Goal: Task Accomplishment & Management: Use online tool/utility

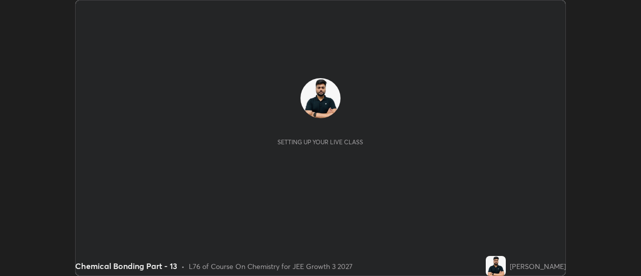
scroll to position [276, 640]
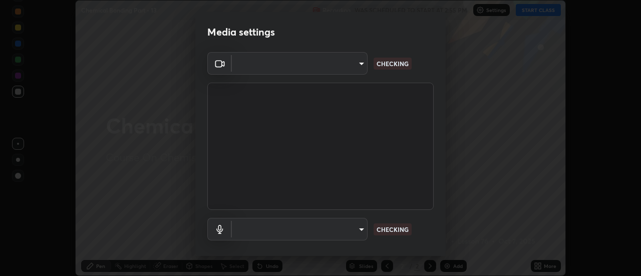
type input "e2aa400b7bb40988937289f1826270d99bb774d75893401bafd8ee5ef144e594"
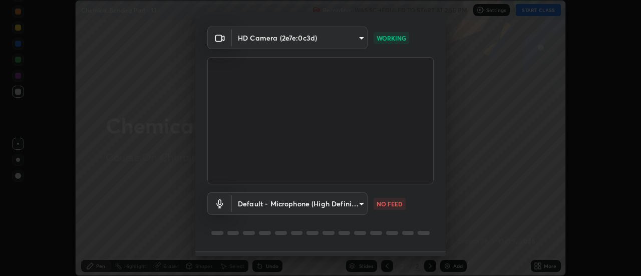
scroll to position [43, 0]
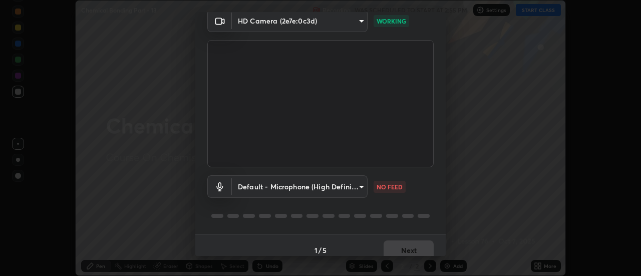
click at [358, 190] on body "Erase all Chemical Bonding Part - 13 Recording WAS SCHEDULED TO START AT 2:55 P…" at bounding box center [320, 138] width 641 height 276
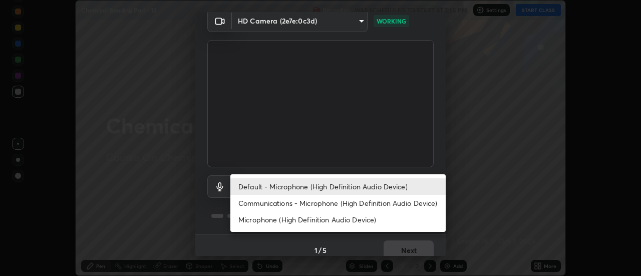
click at [323, 201] on li "Communications - Microphone (High Definition Audio Device)" at bounding box center [337, 203] width 215 height 17
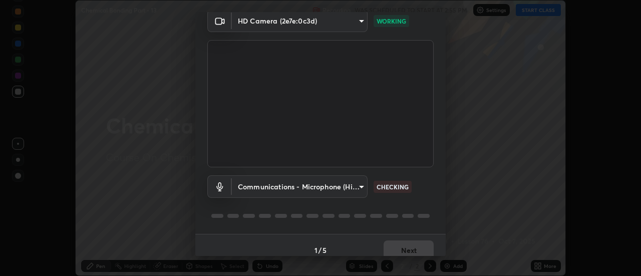
click at [324, 188] on body "Erase all Chemical Bonding Part - 13 Recording WAS SCHEDULED TO START AT 2:55 P…" at bounding box center [320, 138] width 641 height 276
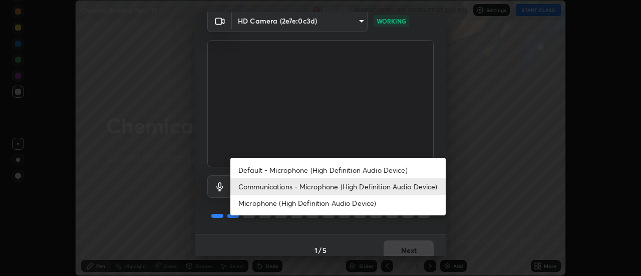
click at [325, 170] on li "Default - Microphone (High Definition Audio Device)" at bounding box center [337, 170] width 215 height 17
type input "default"
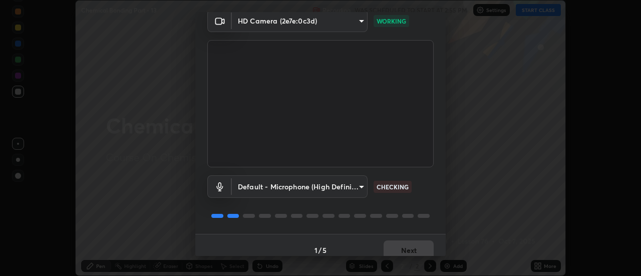
scroll to position [53, 0]
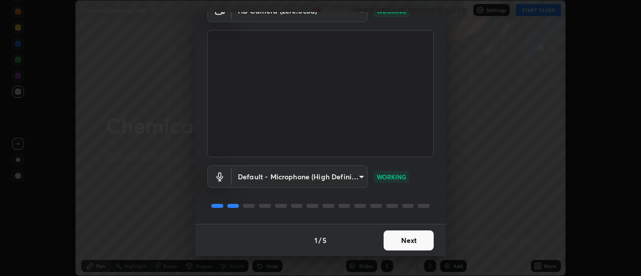
click at [417, 240] on button "Next" at bounding box center [409, 240] width 50 height 20
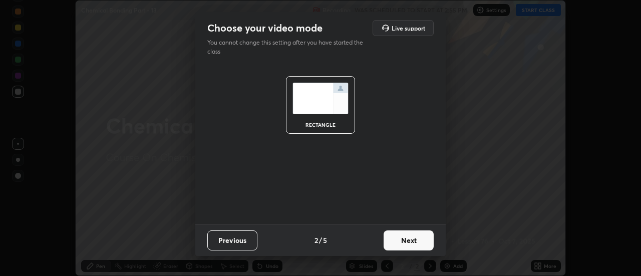
click at [419, 241] on button "Next" at bounding box center [409, 240] width 50 height 20
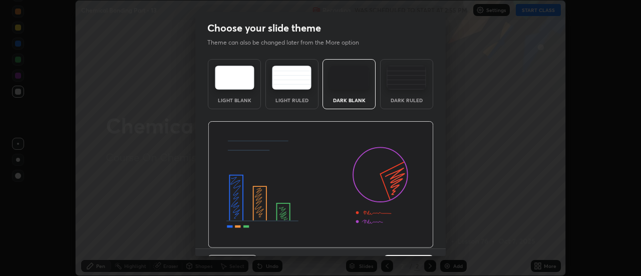
click at [426, 240] on img at bounding box center [321, 184] width 226 height 127
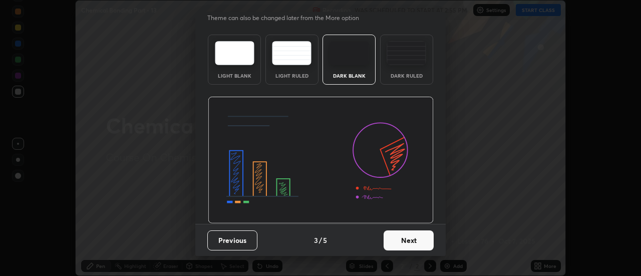
click at [424, 242] on button "Next" at bounding box center [409, 240] width 50 height 20
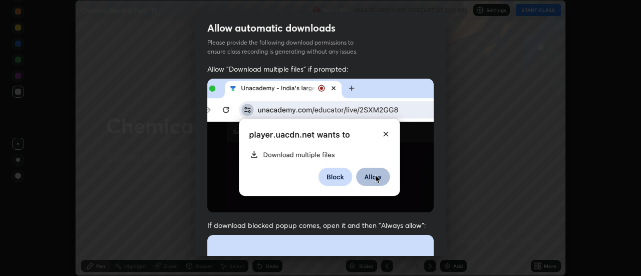
click at [435, 245] on div "Allow "Download multiple files" if prompted: If download blocked popup comes, o…" at bounding box center [320, 275] width 250 height 422
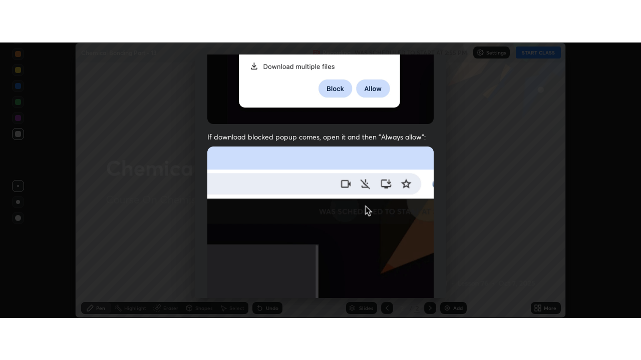
scroll to position [257, 0]
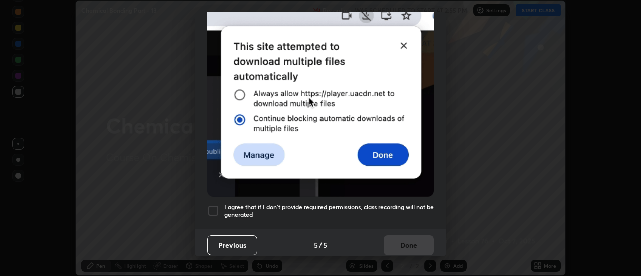
click at [219, 205] on div at bounding box center [213, 211] width 12 height 12
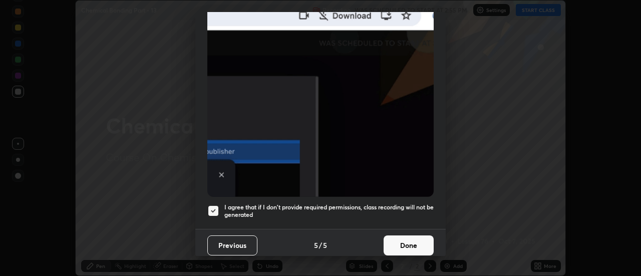
click at [417, 241] on button "Done" at bounding box center [409, 245] width 50 height 20
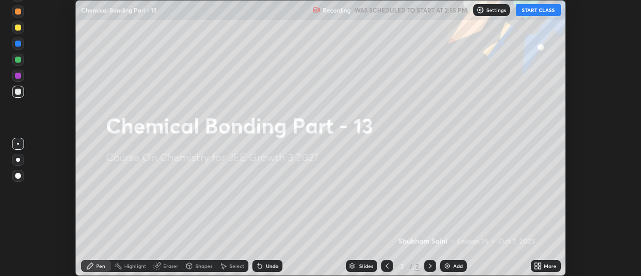
click at [540, 263] on icon at bounding box center [540, 264] width 3 height 3
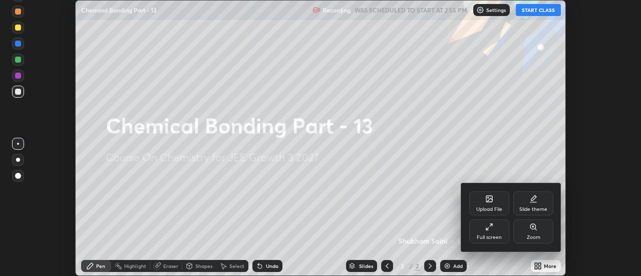
click at [486, 231] on div "Full screen" at bounding box center [489, 231] width 40 height 24
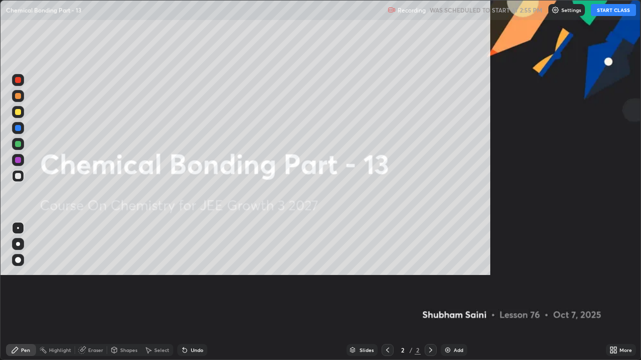
scroll to position [360, 641]
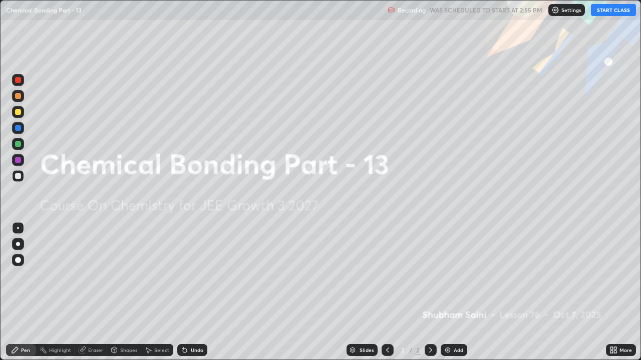
click at [600, 11] on button "START CLASS" at bounding box center [613, 10] width 45 height 12
click at [457, 275] on div "Add" at bounding box center [459, 350] width 10 height 5
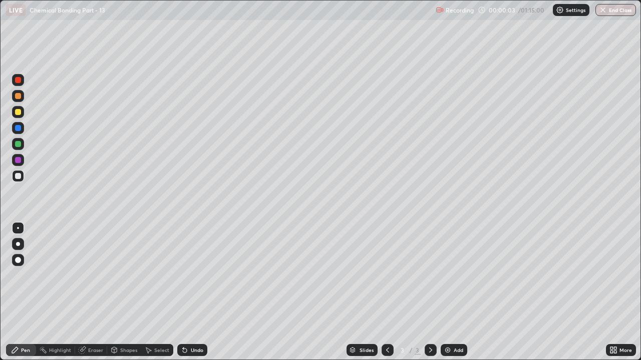
click at [19, 111] on div at bounding box center [18, 112] width 6 height 6
click at [18, 244] on div at bounding box center [18, 244] width 4 height 4
click at [196, 275] on div "Undo" at bounding box center [192, 350] width 30 height 12
click at [18, 177] on div at bounding box center [18, 176] width 6 height 6
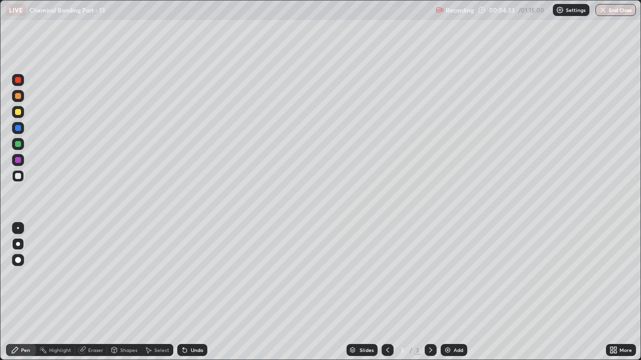
click at [19, 111] on div at bounding box center [18, 112] width 6 height 6
click at [20, 146] on div at bounding box center [18, 144] width 6 height 6
click at [197, 275] on div "Undo" at bounding box center [197, 350] width 13 height 5
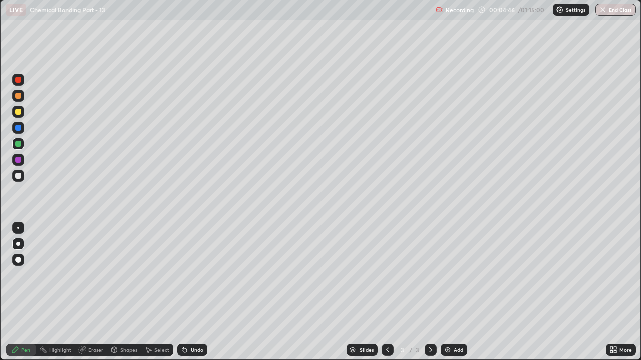
click at [195, 275] on div "Undo" at bounding box center [197, 350] width 13 height 5
click at [196, 275] on div "Undo" at bounding box center [197, 350] width 13 height 5
click at [195, 275] on div "Undo" at bounding box center [197, 350] width 13 height 5
click at [95, 275] on div "Eraser" at bounding box center [95, 350] width 15 height 5
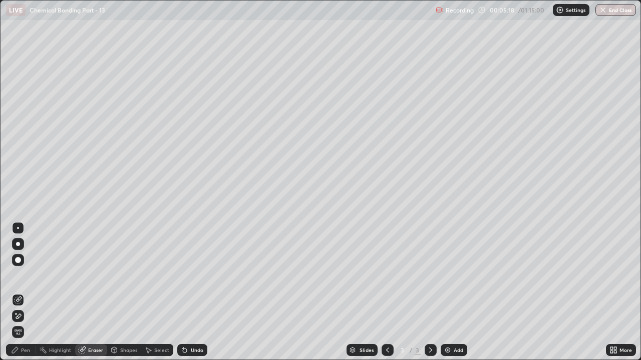
click at [16, 275] on icon at bounding box center [18, 316] width 8 height 9
click at [18, 275] on icon at bounding box center [15, 350] width 8 height 8
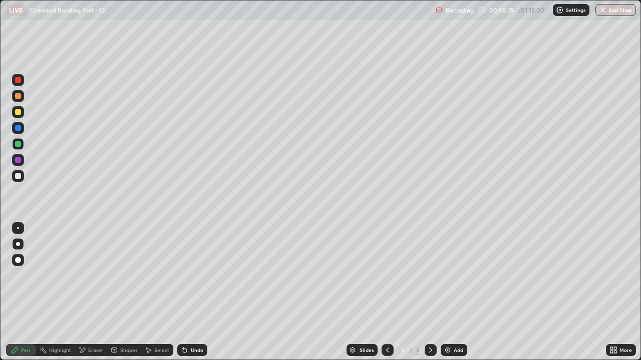
click at [93, 275] on div "Eraser" at bounding box center [95, 350] width 15 height 5
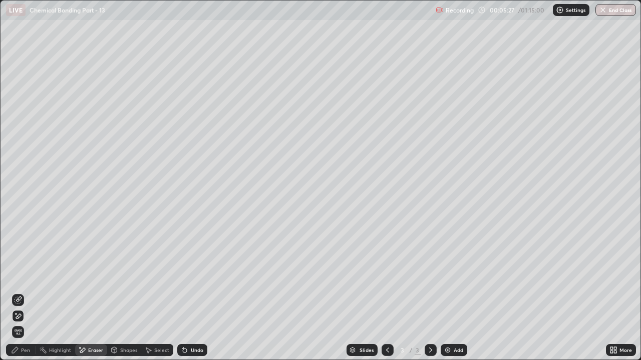
click at [24, 275] on div "Pen" at bounding box center [25, 350] width 9 height 5
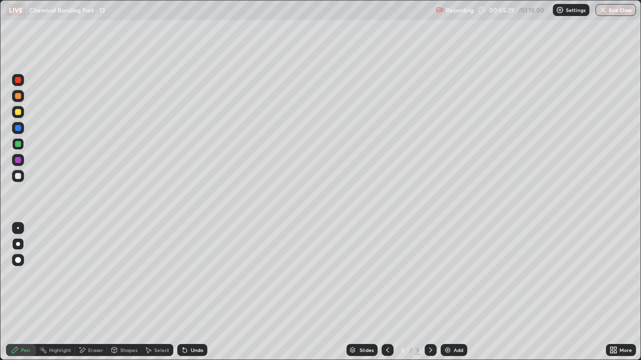
click at [18, 116] on div at bounding box center [18, 112] width 12 height 12
click at [195, 275] on div "Undo" at bounding box center [192, 350] width 30 height 12
click at [196, 275] on div "Undo" at bounding box center [197, 350] width 13 height 5
click at [87, 275] on div "Eraser" at bounding box center [91, 350] width 32 height 12
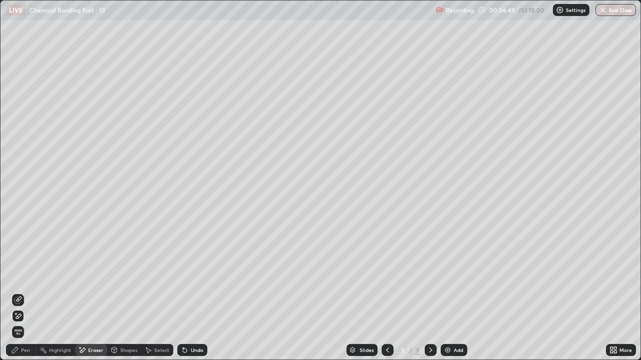
click at [17, 275] on icon at bounding box center [15, 350] width 8 height 8
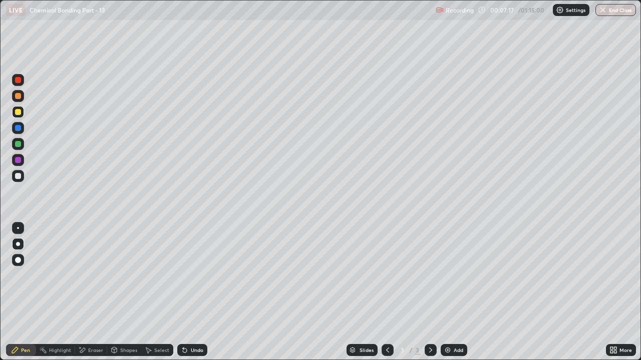
click at [195, 275] on div "Undo" at bounding box center [197, 350] width 13 height 5
click at [91, 275] on div "Eraser" at bounding box center [95, 350] width 15 height 5
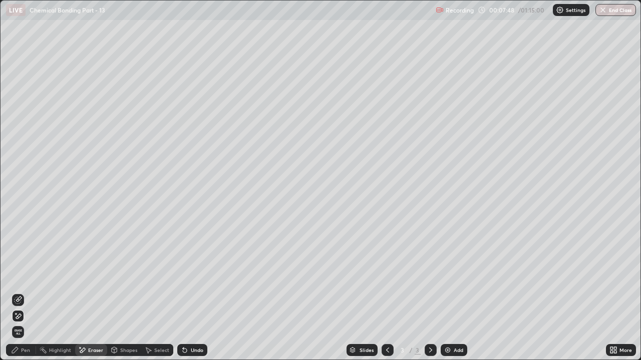
click at [25, 275] on div "Pen" at bounding box center [25, 350] width 9 height 5
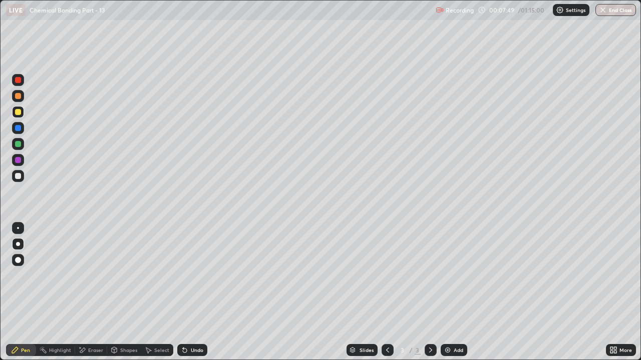
click at [17, 145] on div at bounding box center [18, 144] width 6 height 6
click at [449, 275] on img at bounding box center [448, 350] width 8 height 8
click at [17, 178] on div at bounding box center [18, 176] width 6 height 6
click at [124, 275] on div "Shapes" at bounding box center [128, 350] width 17 height 5
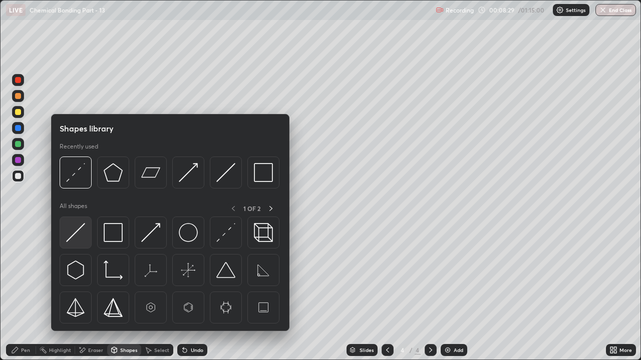
click at [84, 239] on img at bounding box center [75, 232] width 19 height 19
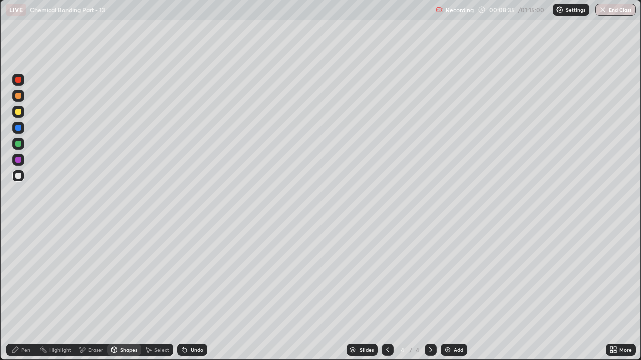
click at [19, 100] on div at bounding box center [18, 96] width 12 height 12
click at [195, 275] on div "Undo" at bounding box center [197, 350] width 13 height 5
click at [197, 275] on div "Undo" at bounding box center [197, 350] width 13 height 5
click at [24, 275] on div "Pen" at bounding box center [21, 350] width 30 height 12
click at [18, 113] on div at bounding box center [18, 112] width 6 height 6
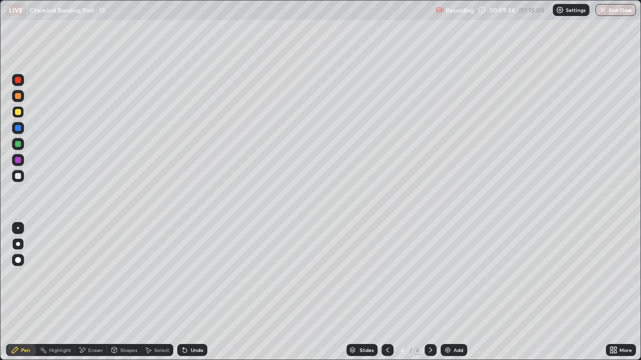
click at [192, 275] on div "Undo" at bounding box center [192, 350] width 30 height 12
click at [18, 175] on div at bounding box center [18, 176] width 6 height 6
click at [19, 144] on div at bounding box center [18, 144] width 6 height 6
click at [87, 275] on div "Eraser" at bounding box center [91, 350] width 32 height 12
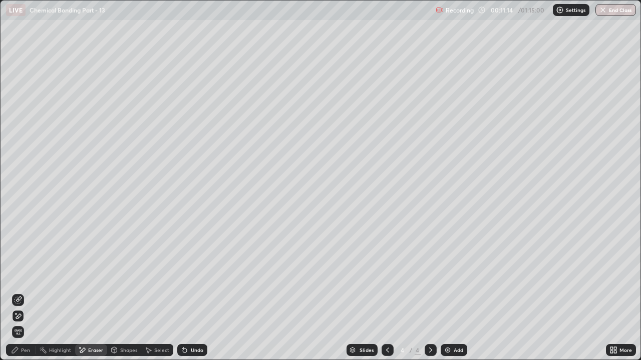
click at [22, 275] on div "Pen" at bounding box center [25, 350] width 9 height 5
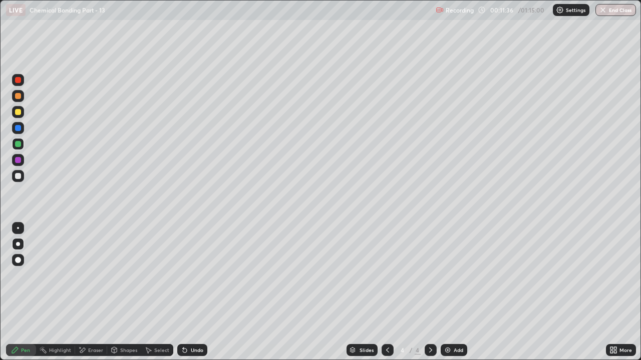
click at [456, 275] on div "Add" at bounding box center [459, 350] width 10 height 5
click at [19, 176] on div at bounding box center [18, 176] width 6 height 6
click at [97, 275] on div "Eraser" at bounding box center [95, 350] width 15 height 5
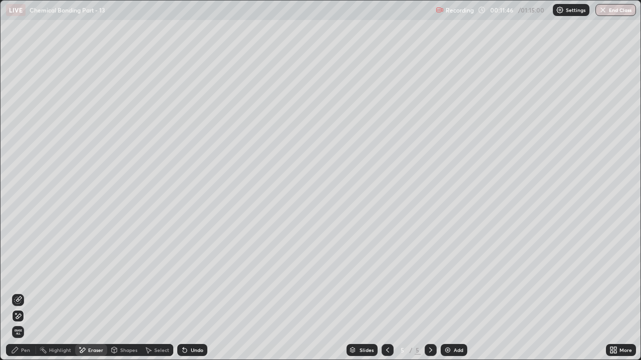
click at [23, 275] on div "Pen" at bounding box center [21, 350] width 30 height 12
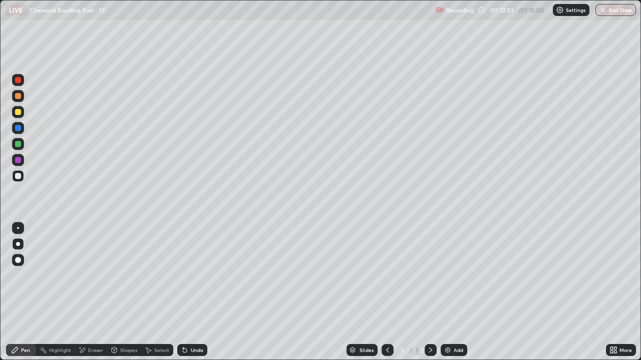
click at [120, 275] on div "Shapes" at bounding box center [128, 350] width 17 height 5
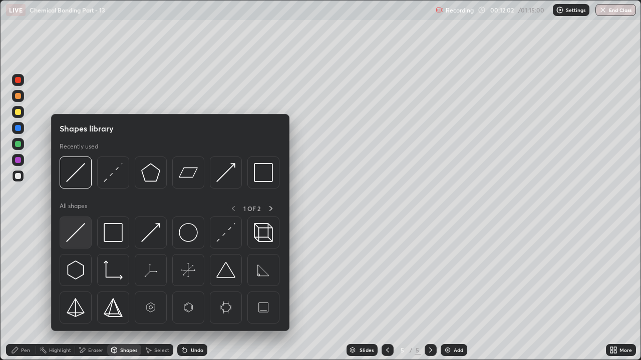
click at [78, 231] on img at bounding box center [75, 232] width 19 height 19
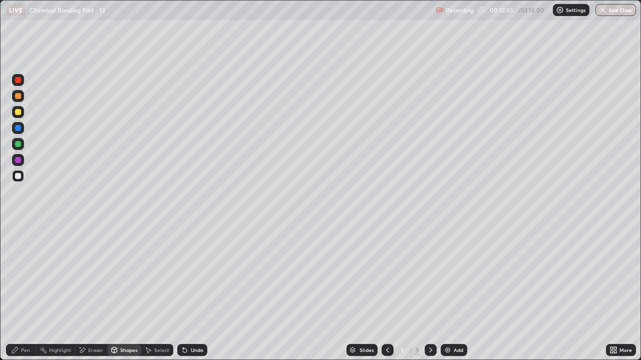
click at [18, 275] on icon at bounding box center [15, 350] width 8 height 8
click at [19, 128] on div at bounding box center [18, 128] width 6 height 6
click at [19, 180] on div at bounding box center [18, 176] width 12 height 12
click at [195, 275] on div "Undo" at bounding box center [192, 350] width 30 height 12
click at [197, 275] on div "Undo" at bounding box center [192, 350] width 30 height 12
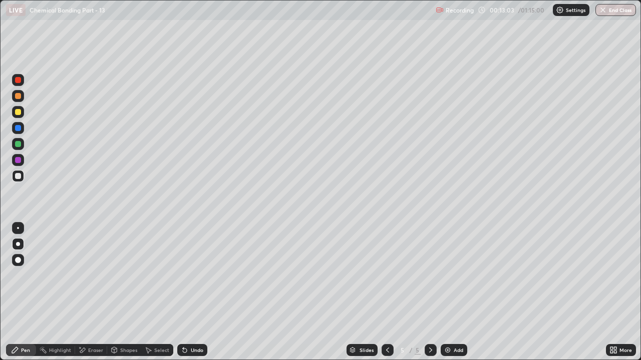
click at [198, 275] on div "Undo" at bounding box center [197, 350] width 13 height 5
click at [20, 114] on div at bounding box center [18, 112] width 6 height 6
click at [201, 275] on div "Undo" at bounding box center [197, 350] width 13 height 5
click at [198, 275] on div "Undo" at bounding box center [192, 350] width 30 height 12
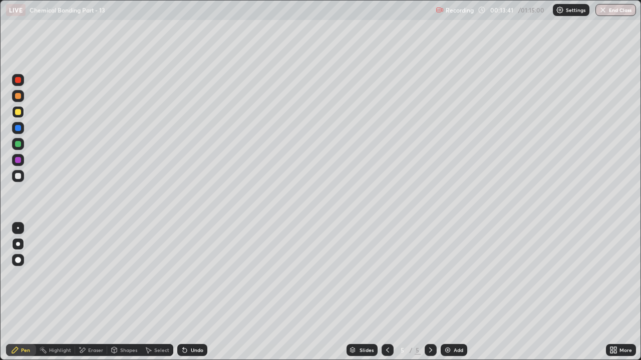
click at [202, 275] on div "Undo" at bounding box center [192, 350] width 30 height 12
click at [23, 179] on div at bounding box center [18, 176] width 12 height 12
click at [86, 275] on div "Eraser" at bounding box center [91, 350] width 32 height 12
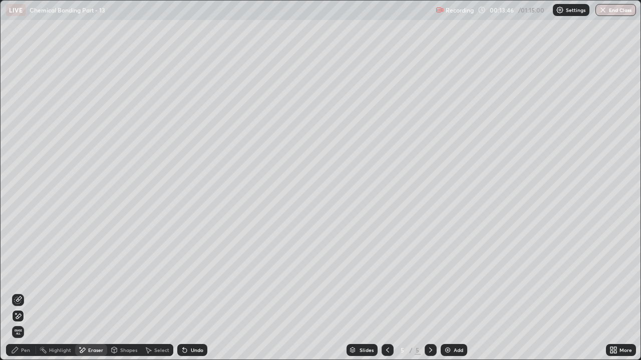
click at [22, 275] on div "Pen" at bounding box center [25, 350] width 9 height 5
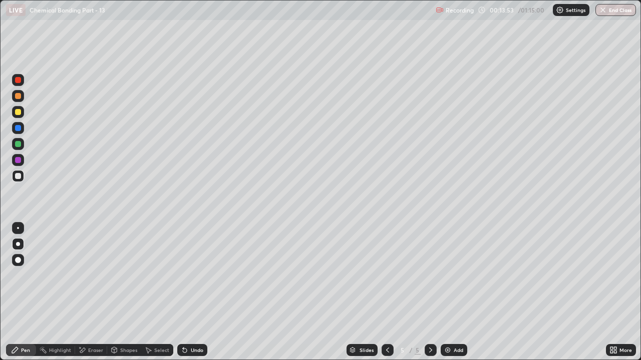
click at [127, 275] on div "Shapes" at bounding box center [124, 350] width 34 height 12
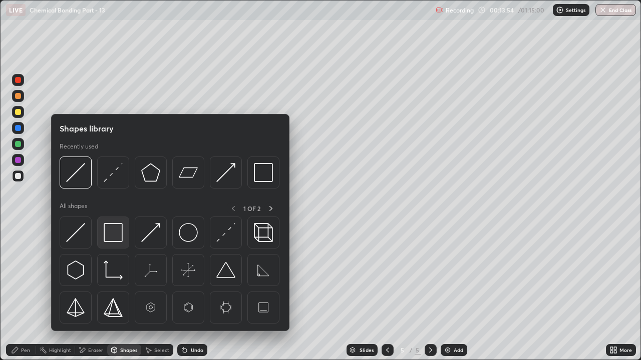
click at [116, 236] on img at bounding box center [113, 232] width 19 height 19
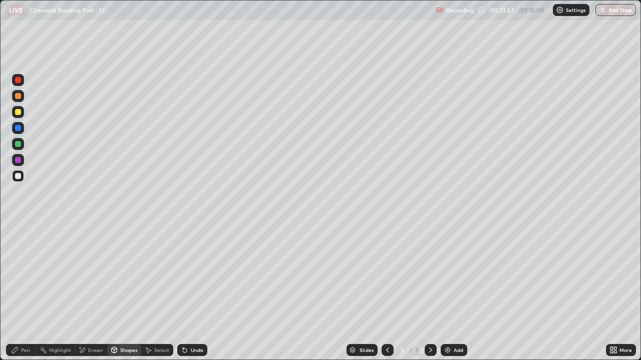
click at [20, 275] on div "Pen" at bounding box center [21, 350] width 30 height 12
click at [19, 162] on div at bounding box center [18, 160] width 6 height 6
click at [20, 98] on div at bounding box center [18, 96] width 6 height 6
click at [198, 275] on div "Undo" at bounding box center [197, 350] width 13 height 5
click at [18, 143] on div at bounding box center [18, 144] width 6 height 6
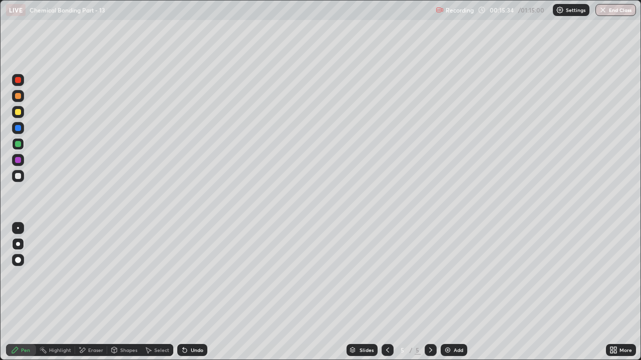
click at [194, 275] on div "Undo" at bounding box center [192, 350] width 30 height 12
click at [195, 275] on div "Undo" at bounding box center [192, 350] width 30 height 12
click at [198, 275] on div "Undo" at bounding box center [192, 350] width 30 height 12
click at [202, 275] on div "Undo" at bounding box center [192, 350] width 30 height 12
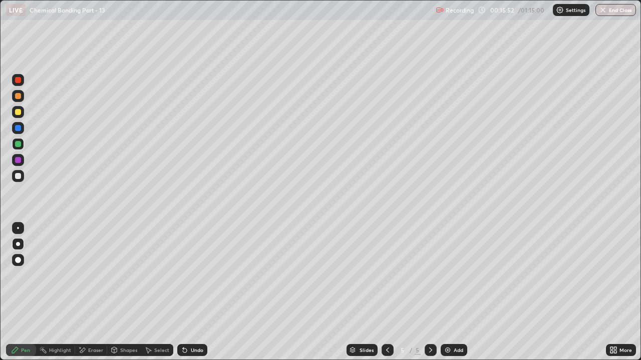
click at [200, 275] on div "Undo" at bounding box center [197, 350] width 13 height 5
click at [198, 275] on div "Undo" at bounding box center [197, 350] width 13 height 5
click at [199, 275] on div "Undo" at bounding box center [197, 350] width 13 height 5
click at [129, 275] on div "Shapes" at bounding box center [128, 350] width 17 height 5
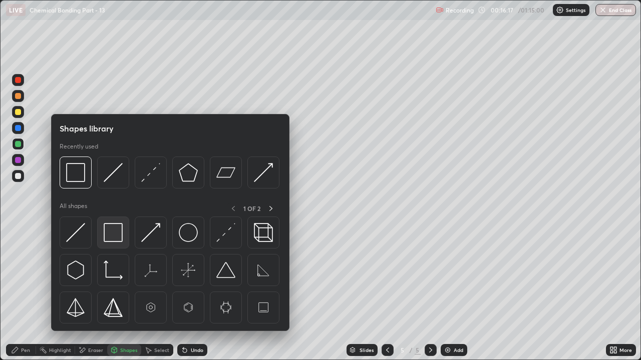
click at [116, 237] on img at bounding box center [113, 232] width 19 height 19
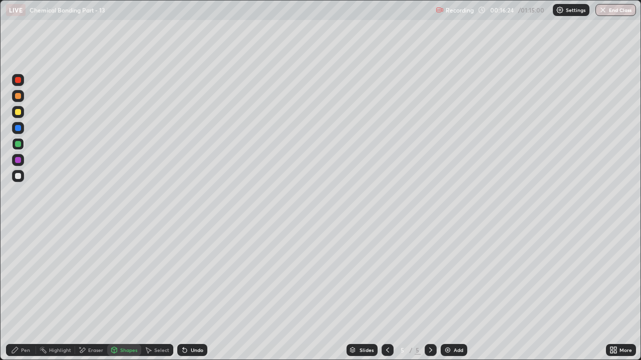
click at [27, 275] on div "Pen" at bounding box center [25, 350] width 9 height 5
click at [13, 174] on div at bounding box center [18, 176] width 12 height 12
click at [453, 275] on div "Add" at bounding box center [454, 350] width 27 height 12
click at [19, 130] on div at bounding box center [18, 128] width 6 height 6
click at [126, 275] on div "Shapes" at bounding box center [128, 350] width 17 height 5
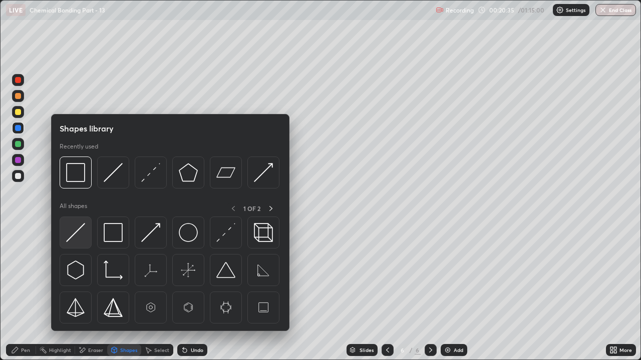
click at [77, 234] on img at bounding box center [75, 232] width 19 height 19
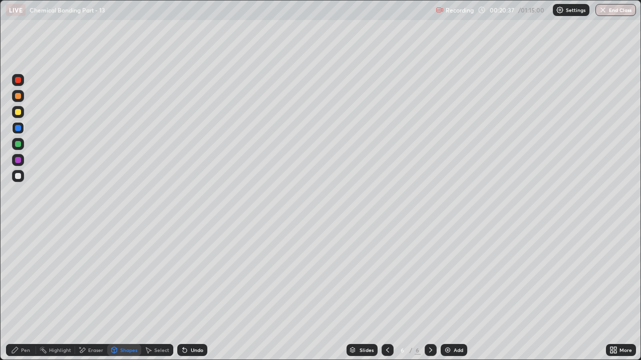
click at [25, 275] on div "Pen" at bounding box center [25, 350] width 9 height 5
click at [18, 177] on div at bounding box center [18, 176] width 6 height 6
click at [197, 275] on div "Undo" at bounding box center [197, 350] width 13 height 5
click at [196, 275] on div "Undo" at bounding box center [197, 350] width 13 height 5
click at [20, 148] on div at bounding box center [18, 144] width 12 height 12
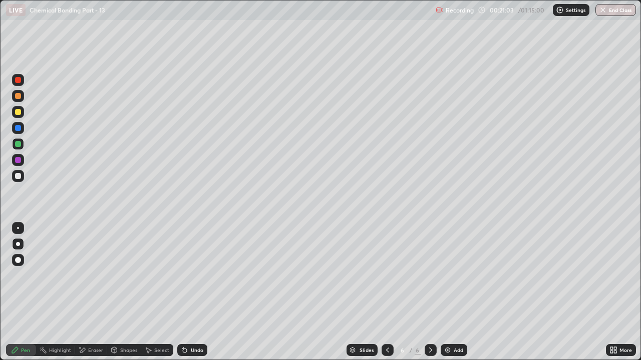
click at [194, 275] on div "Undo" at bounding box center [197, 350] width 13 height 5
click at [20, 158] on div at bounding box center [18, 160] width 6 height 6
click at [196, 275] on div "Undo" at bounding box center [192, 350] width 30 height 12
click at [123, 275] on div "Shapes" at bounding box center [124, 350] width 34 height 12
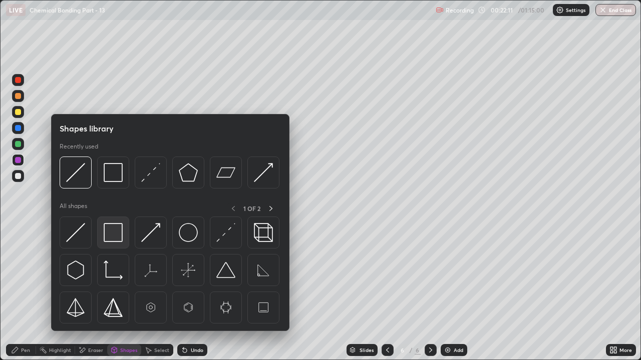
click at [113, 230] on img at bounding box center [113, 232] width 19 height 19
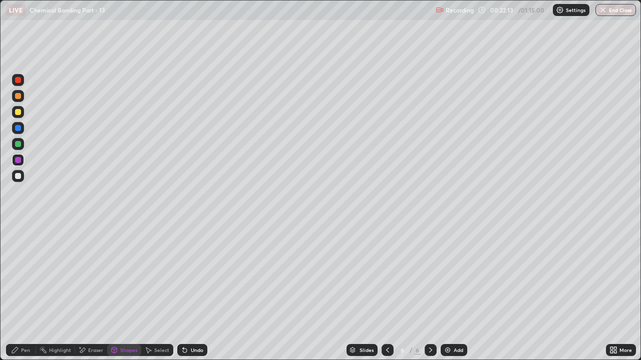
click at [24, 275] on div "Pen" at bounding box center [21, 350] width 30 height 12
click at [199, 275] on div "Undo" at bounding box center [197, 350] width 13 height 5
click at [127, 275] on div "Shapes" at bounding box center [124, 350] width 34 height 12
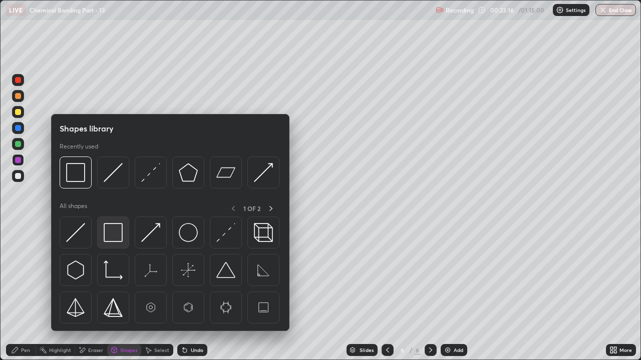
click at [121, 240] on img at bounding box center [113, 232] width 19 height 19
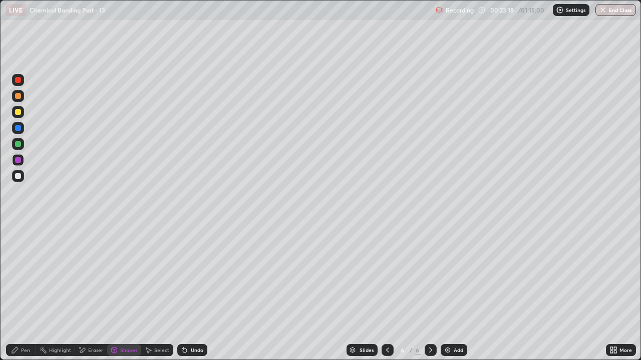
click at [19, 275] on div "Pen" at bounding box center [21, 350] width 30 height 12
click at [198, 275] on div "Undo" at bounding box center [197, 350] width 13 height 5
click at [203, 275] on div "Undo" at bounding box center [192, 350] width 30 height 12
click at [117, 275] on icon at bounding box center [114, 350] width 8 height 8
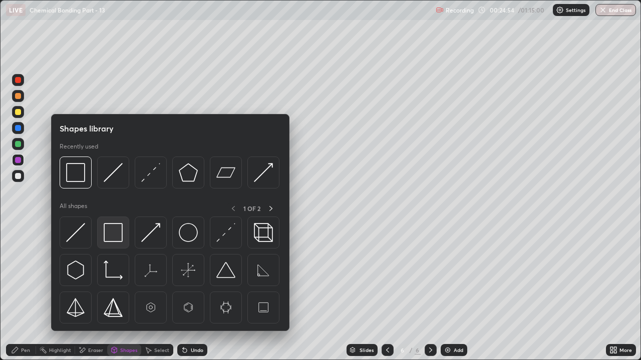
click at [116, 243] on div at bounding box center [113, 233] width 32 height 32
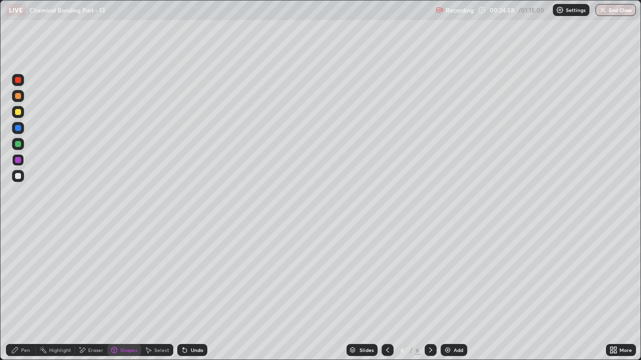
click at [21, 275] on div "Pen" at bounding box center [21, 350] width 30 height 12
click at [15, 178] on div at bounding box center [18, 176] width 6 height 6
click at [201, 275] on div "Undo" at bounding box center [192, 350] width 30 height 12
click at [454, 275] on div "Add" at bounding box center [459, 350] width 10 height 5
click at [20, 147] on div at bounding box center [18, 144] width 12 height 12
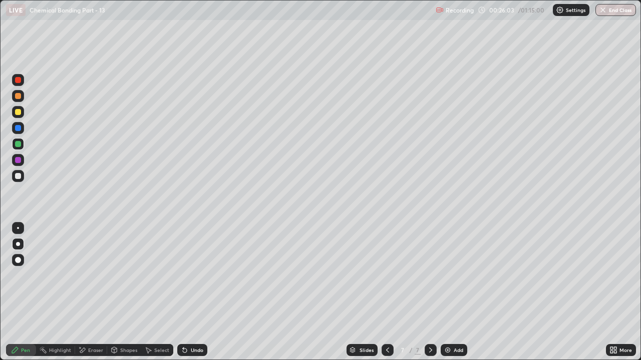
click at [198, 275] on div "Undo" at bounding box center [192, 350] width 30 height 12
click at [18, 177] on div at bounding box center [18, 176] width 6 height 6
click at [195, 275] on div "Undo" at bounding box center [190, 350] width 34 height 20
click at [127, 275] on div "Shapes" at bounding box center [128, 350] width 17 height 5
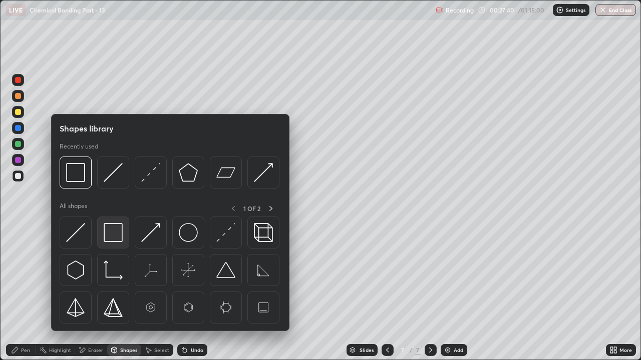
click at [109, 233] on img at bounding box center [113, 232] width 19 height 19
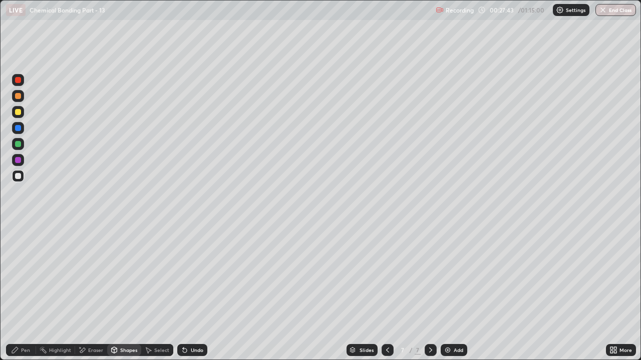
click at [19, 275] on icon at bounding box center [15, 350] width 8 height 8
click at [18, 81] on div at bounding box center [18, 80] width 6 height 6
click at [193, 275] on div "Undo" at bounding box center [192, 350] width 30 height 12
click at [197, 275] on div "Undo" at bounding box center [197, 350] width 13 height 5
click at [201, 275] on div "Undo" at bounding box center [197, 350] width 13 height 5
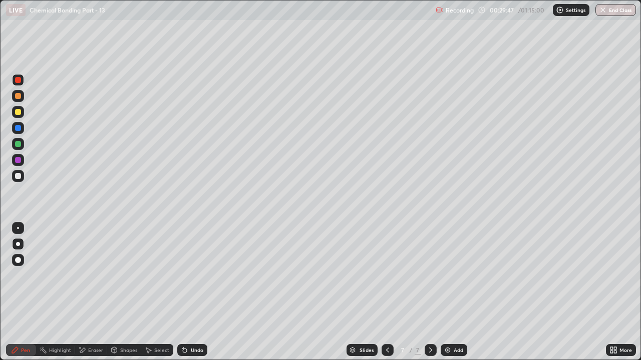
click at [196, 275] on div "Undo" at bounding box center [192, 350] width 30 height 12
click at [192, 275] on div "Undo" at bounding box center [192, 350] width 30 height 12
click at [128, 275] on div "Shapes" at bounding box center [128, 350] width 17 height 5
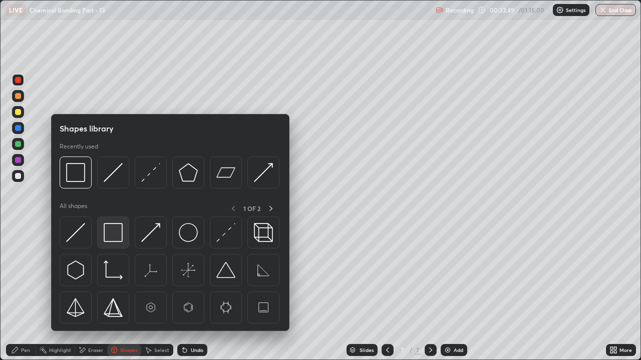
click at [118, 240] on img at bounding box center [113, 232] width 19 height 19
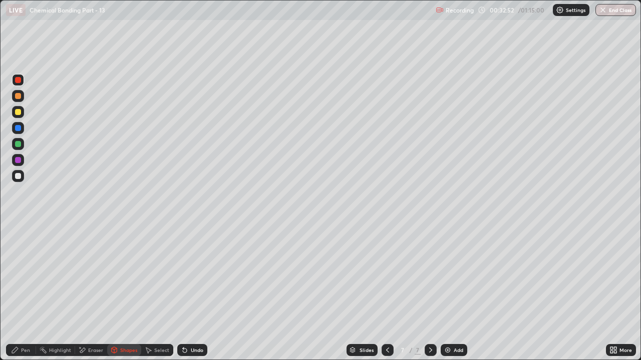
click at [24, 275] on div "Pen" at bounding box center [25, 350] width 9 height 5
click at [125, 275] on div "Shapes" at bounding box center [128, 350] width 17 height 5
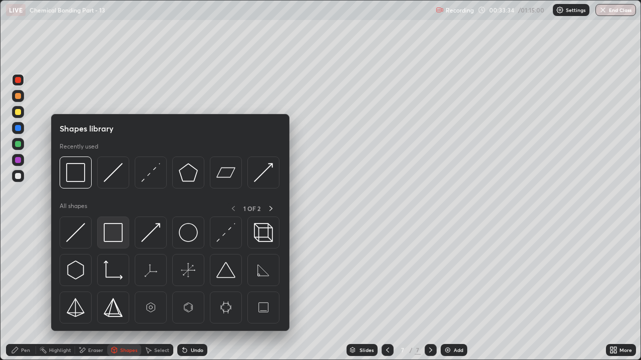
click at [116, 233] on img at bounding box center [113, 232] width 19 height 19
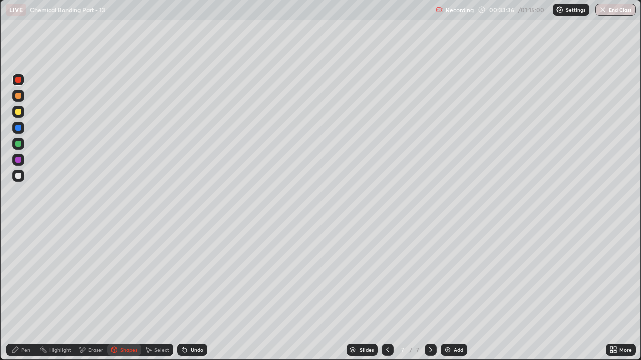
click at [21, 275] on div "Pen" at bounding box center [21, 350] width 30 height 12
click at [450, 275] on img at bounding box center [448, 350] width 8 height 8
click at [18, 114] on div at bounding box center [18, 112] width 6 height 6
click at [20, 146] on div at bounding box center [18, 144] width 6 height 6
click at [18, 177] on div at bounding box center [18, 176] width 6 height 6
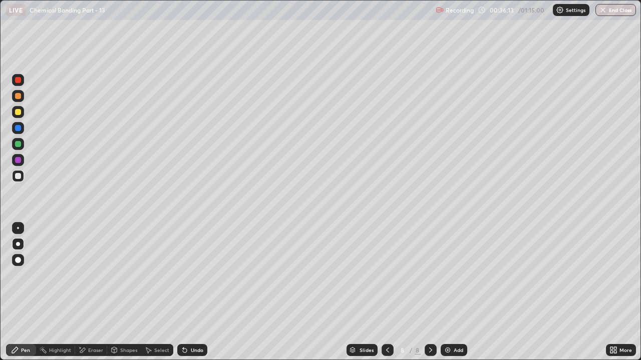
click at [197, 275] on div "Undo" at bounding box center [197, 350] width 13 height 5
click at [123, 275] on div "Shapes" at bounding box center [128, 350] width 17 height 5
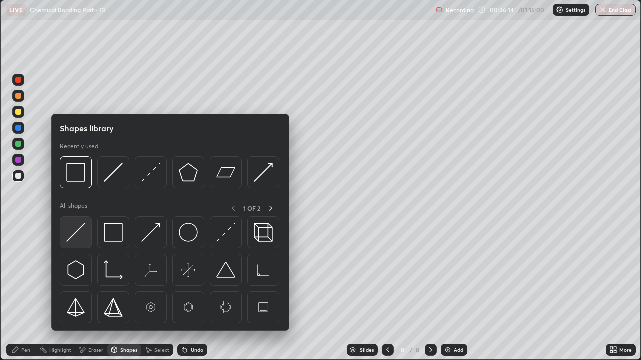
click at [81, 241] on img at bounding box center [75, 232] width 19 height 19
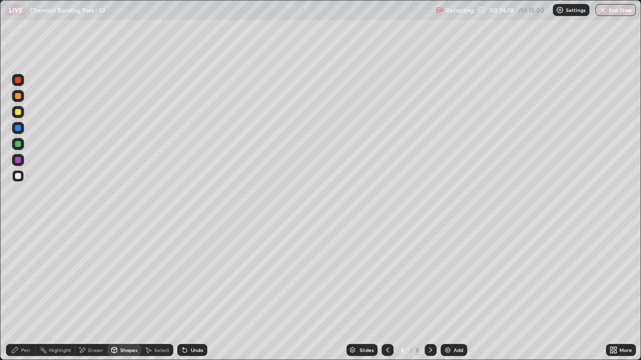
click at [24, 275] on div "Pen" at bounding box center [25, 350] width 9 height 5
click at [19, 112] on div at bounding box center [18, 112] width 6 height 6
click at [196, 275] on div "Undo" at bounding box center [197, 350] width 13 height 5
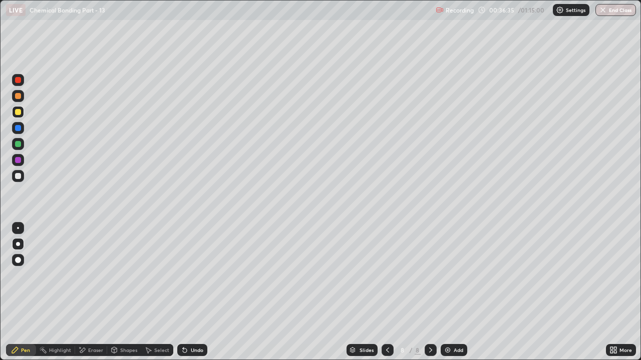
click at [191, 275] on div "Undo" at bounding box center [197, 350] width 13 height 5
click at [18, 97] on div at bounding box center [18, 96] width 6 height 6
click at [19, 112] on div at bounding box center [18, 112] width 6 height 6
click at [457, 275] on div "Add" at bounding box center [459, 350] width 10 height 5
click at [20, 100] on div at bounding box center [18, 96] width 12 height 12
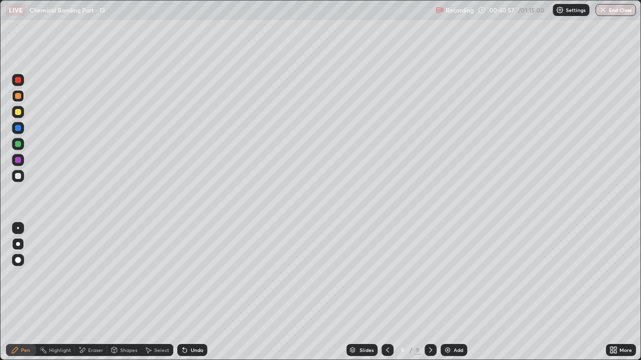
click at [19, 144] on div at bounding box center [18, 144] width 6 height 6
click at [199, 275] on div "Undo" at bounding box center [197, 350] width 13 height 5
click at [195, 275] on div "Undo" at bounding box center [197, 350] width 13 height 5
click at [197, 275] on div "Undo" at bounding box center [192, 350] width 30 height 12
click at [202, 275] on div "Undo" at bounding box center [192, 350] width 30 height 12
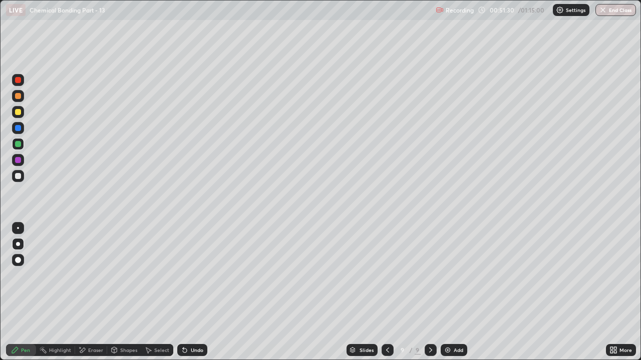
click at [201, 275] on div "Undo" at bounding box center [197, 350] width 13 height 5
click at [199, 275] on div "Undo" at bounding box center [192, 350] width 30 height 12
click at [199, 275] on div "Undo" at bounding box center [197, 350] width 13 height 5
click at [197, 275] on div "Undo" at bounding box center [197, 350] width 13 height 5
click at [199, 275] on div "Undo" at bounding box center [197, 350] width 13 height 5
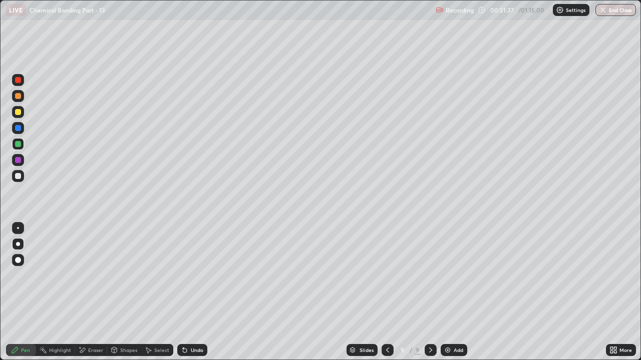
click at [199, 275] on div "Undo" at bounding box center [197, 350] width 13 height 5
click at [19, 112] on div at bounding box center [18, 112] width 6 height 6
click at [454, 275] on div "Add" at bounding box center [459, 350] width 10 height 5
click at [18, 182] on div at bounding box center [18, 176] width 12 height 12
click at [386, 275] on icon at bounding box center [387, 350] width 8 height 8
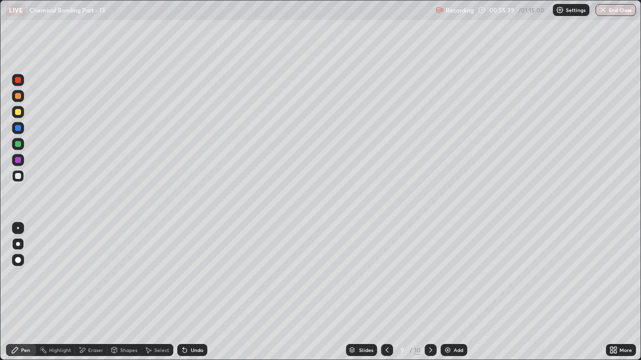
click at [386, 275] on icon at bounding box center [387, 350] width 8 height 8
click at [391, 275] on div at bounding box center [387, 350] width 12 height 12
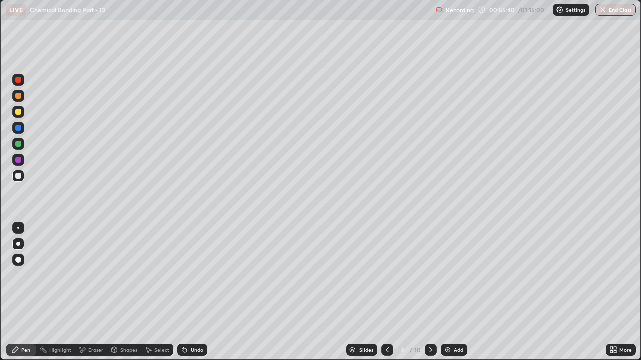
click at [387, 275] on icon at bounding box center [387, 350] width 8 height 8
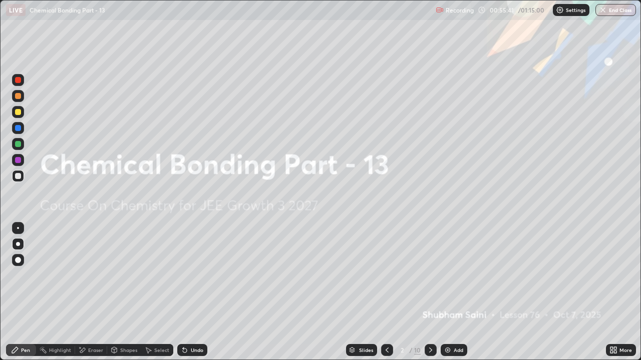
click at [431, 275] on icon at bounding box center [431, 350] width 8 height 8
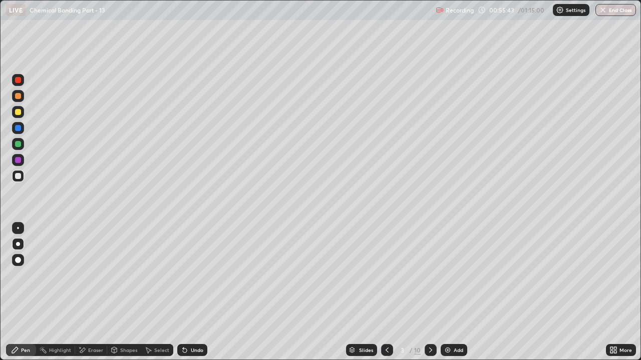
click at [430, 275] on icon at bounding box center [431, 350] width 8 height 8
click at [442, 275] on div "Add" at bounding box center [454, 350] width 27 height 12
click at [430, 275] on icon at bounding box center [431, 350] width 8 height 8
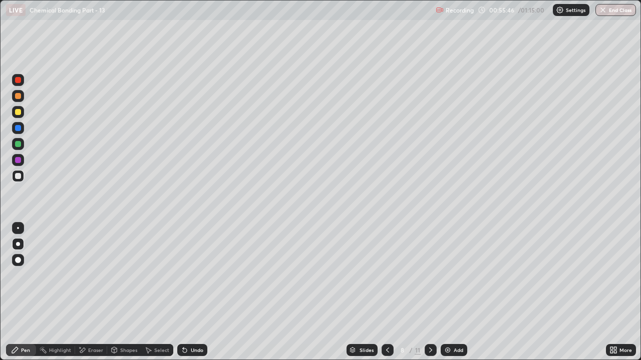
click at [387, 275] on icon at bounding box center [388, 350] width 8 height 8
click at [430, 275] on icon at bounding box center [431, 350] width 8 height 8
click at [623, 10] on button "End Class" at bounding box center [615, 10] width 41 height 12
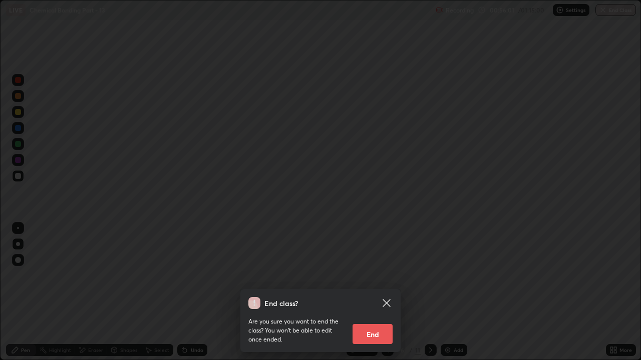
click at [373, 275] on button "End" at bounding box center [372, 334] width 40 height 20
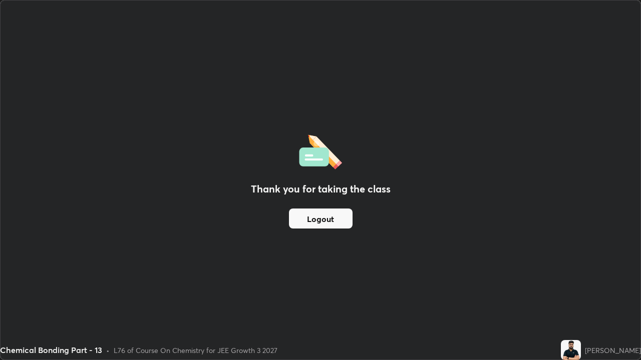
click at [329, 213] on button "Logout" at bounding box center [321, 219] width 64 height 20
click at [331, 210] on button "Logout" at bounding box center [321, 219] width 64 height 20
